Goal: Navigation & Orientation: Find specific page/section

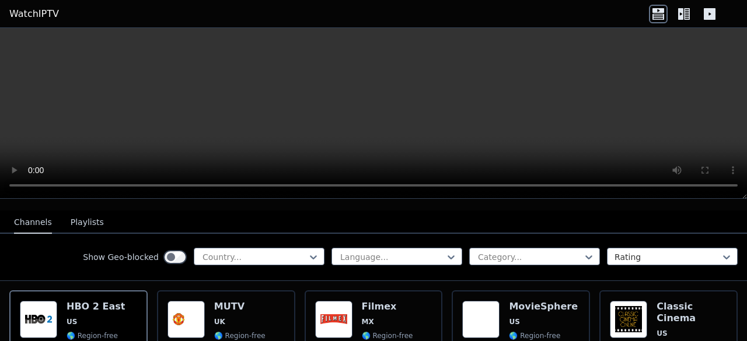
scroll to position [115, 0]
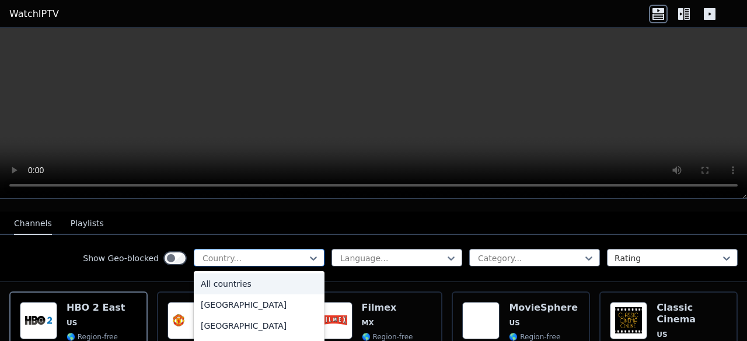
click at [308, 250] on div at bounding box center [314, 259] width 12 height 18
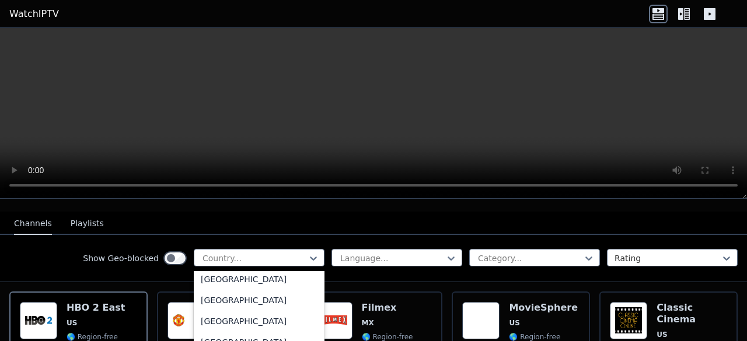
scroll to position [4114, 0]
click at [261, 268] on div "[GEOGRAPHIC_DATA]" at bounding box center [259, 278] width 131 height 21
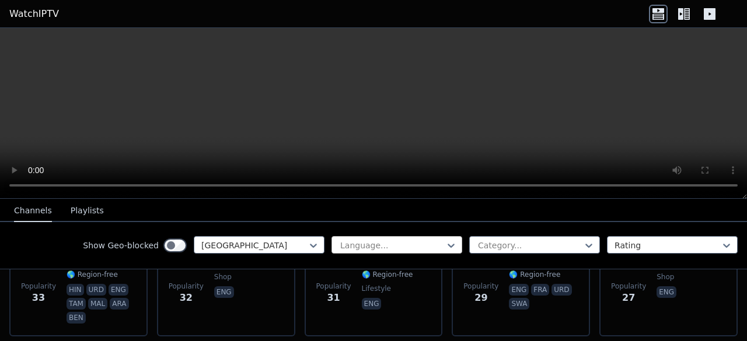
scroll to position [1460, 0]
click at [486, 242] on div at bounding box center [530, 246] width 106 height 12
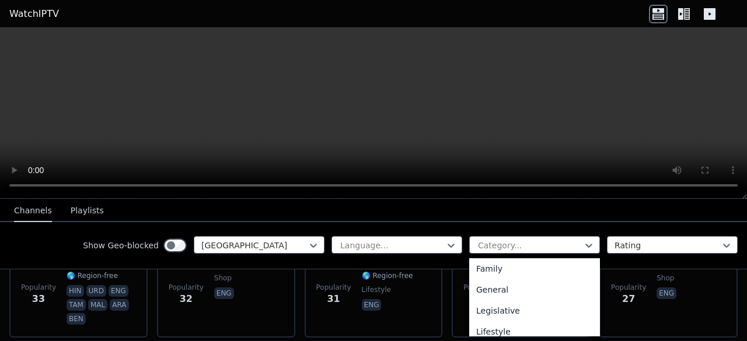
scroll to position [235, 0]
click at [504, 284] on div "General" at bounding box center [534, 288] width 131 height 21
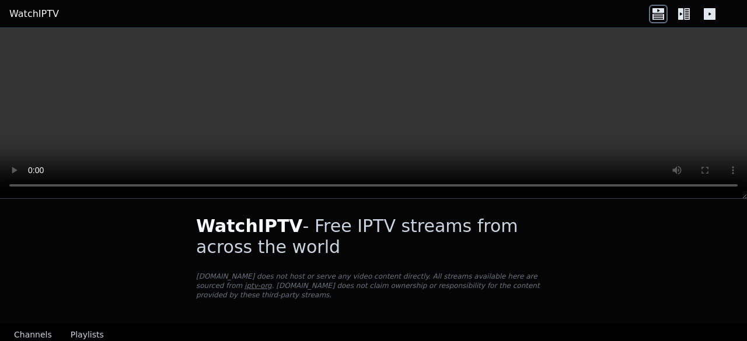
scroll to position [2, 0]
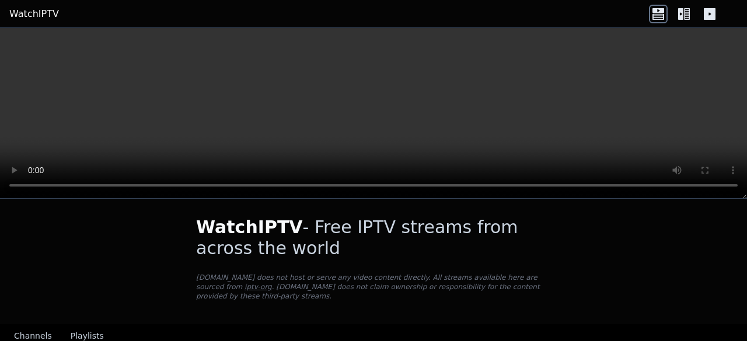
click at [681, 12] on icon at bounding box center [680, 14] width 5 height 12
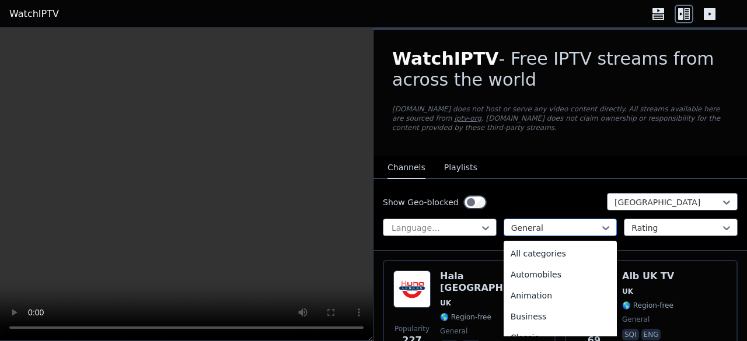
click at [529, 226] on div at bounding box center [555, 228] width 89 height 12
click at [531, 254] on div "All categories" at bounding box center [561, 253] width 114 height 21
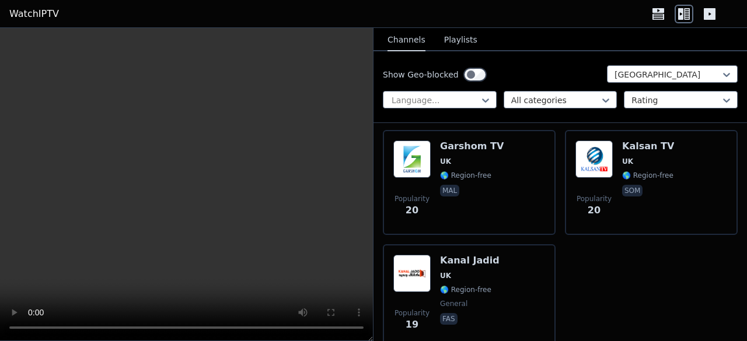
scroll to position [4193, 0]
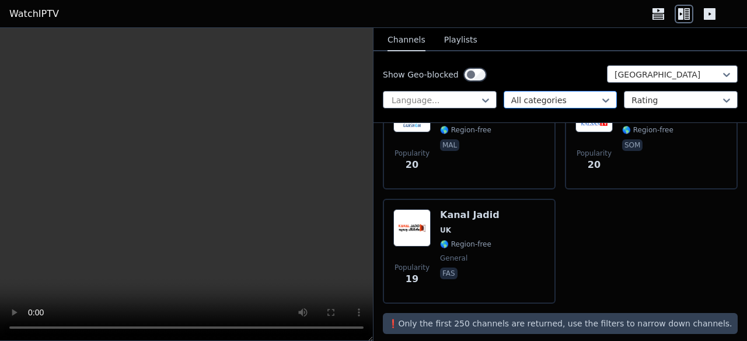
click at [576, 96] on div at bounding box center [555, 101] width 89 height 12
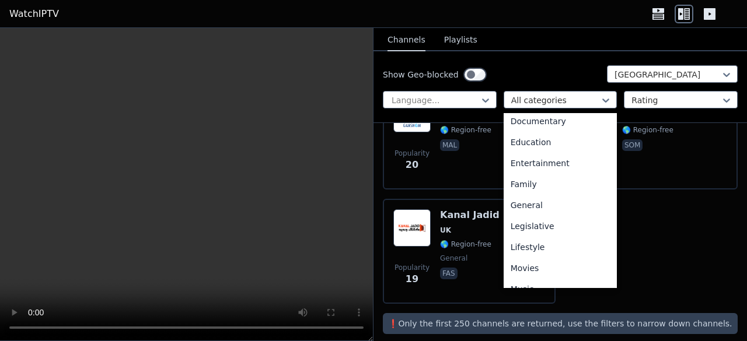
scroll to position [172, 0]
click at [542, 168] on div "Entertainment" at bounding box center [561, 164] width 114 height 21
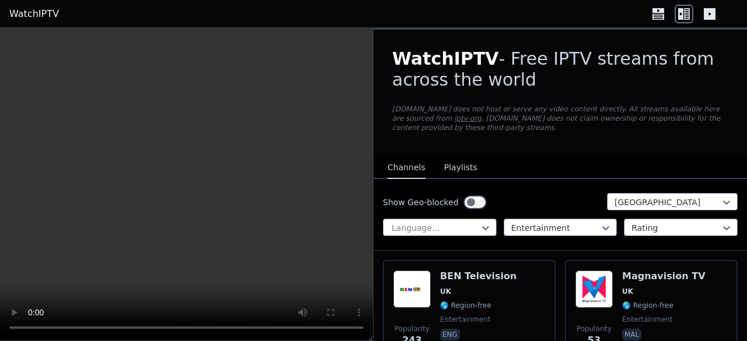
scroll to position [73, 0]
